Goal: Find specific page/section: Find specific page/section

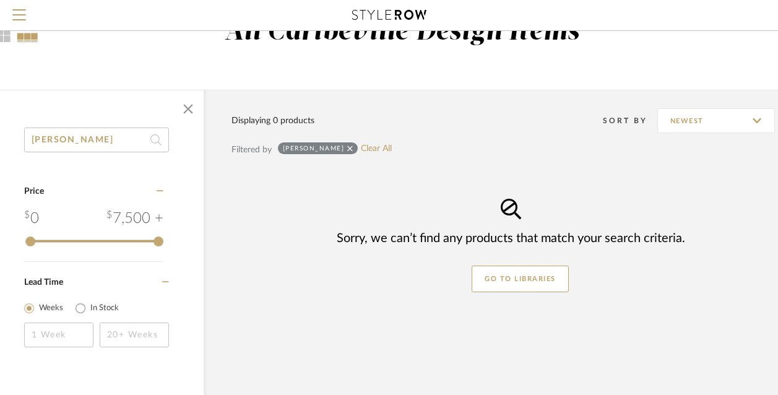
scroll to position [2, 56]
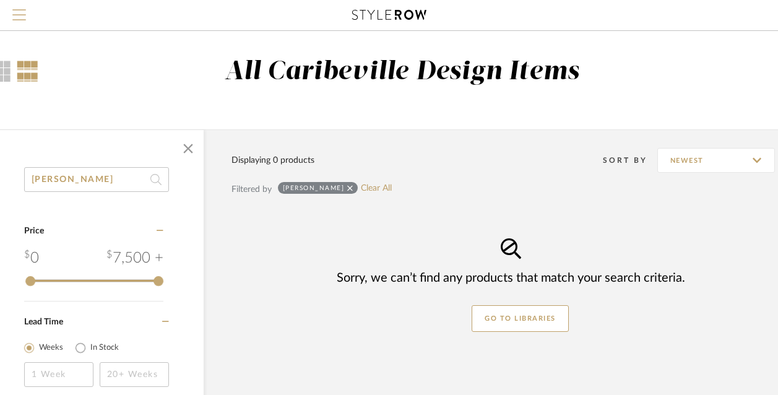
click at [24, 11] on span "Menu" at bounding box center [19, 9] width 14 height 1
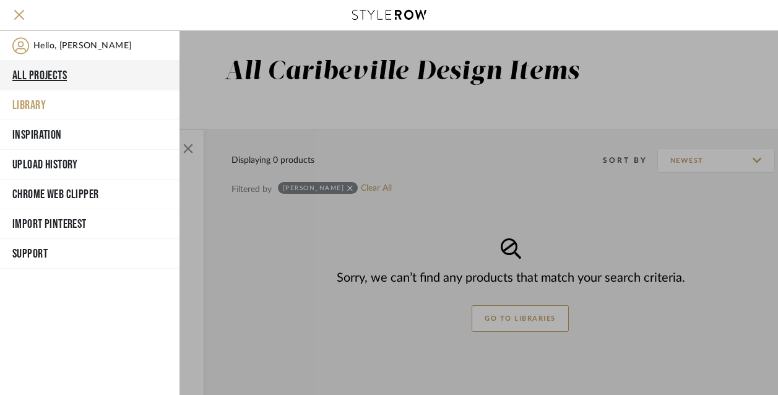
click at [70, 79] on button "All Projects" at bounding box center [90, 76] width 180 height 30
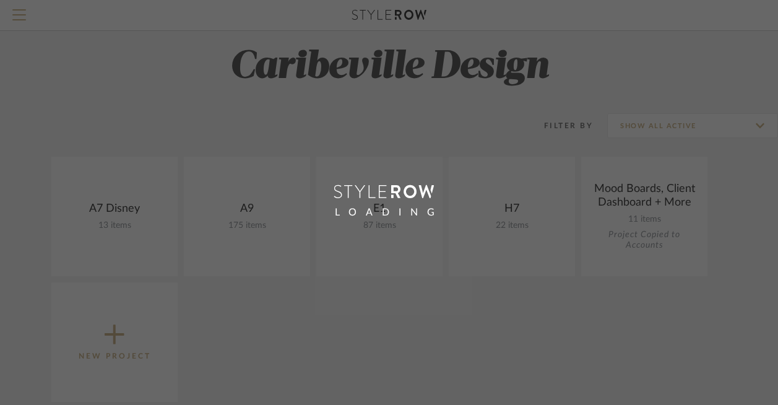
scroll to position [63, 0]
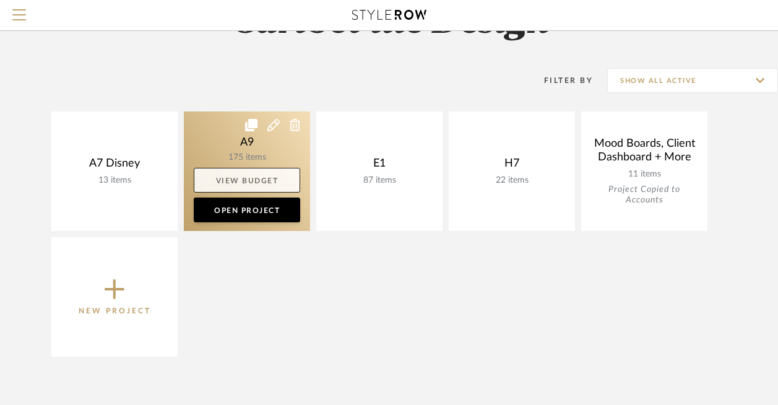
click at [260, 170] on link "View Budget" at bounding box center [247, 180] width 107 height 25
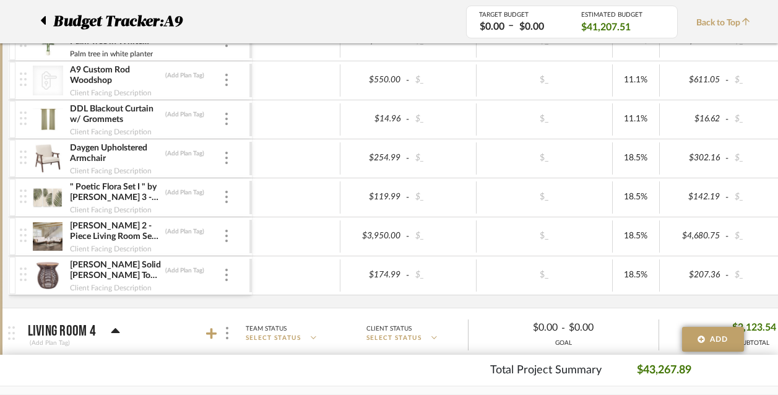
click at [53, 233] on img at bounding box center [48, 237] width 30 height 30
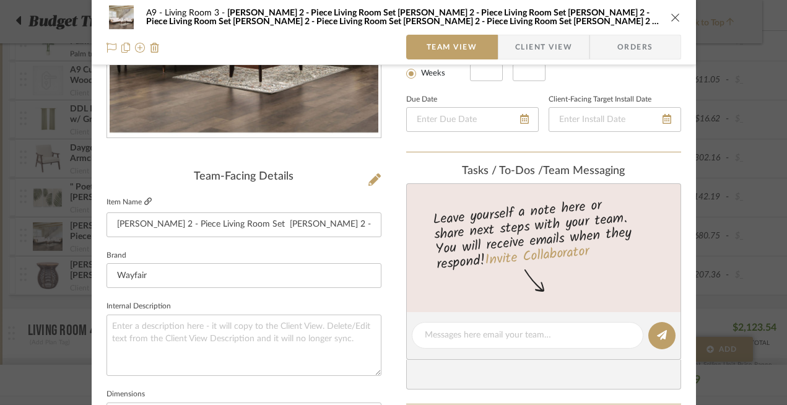
click at [145, 204] on icon at bounding box center [147, 201] width 7 height 7
